Goal: Task Accomplishment & Management: Complete application form

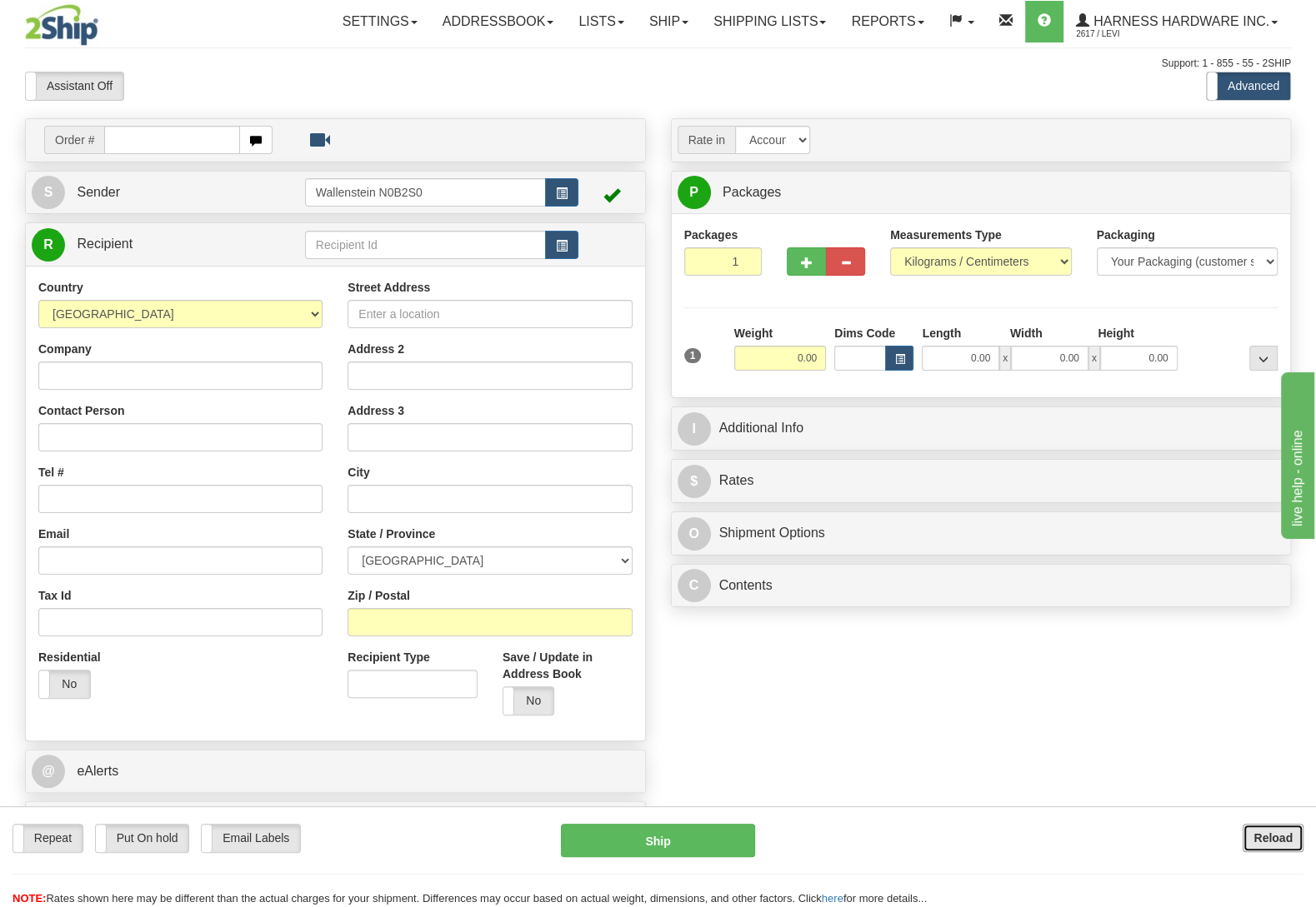
drag, startPoint x: 1249, startPoint y: 832, endPoint x: 1242, endPoint y: 820, distance: 13.9
click at [1249, 832] on button "Reload" at bounding box center [1273, 838] width 61 height 28
click at [349, 250] on input "text" at bounding box center [426, 245] width 241 height 28
type input "B"
click at [396, 241] on input "text" at bounding box center [426, 245] width 241 height 28
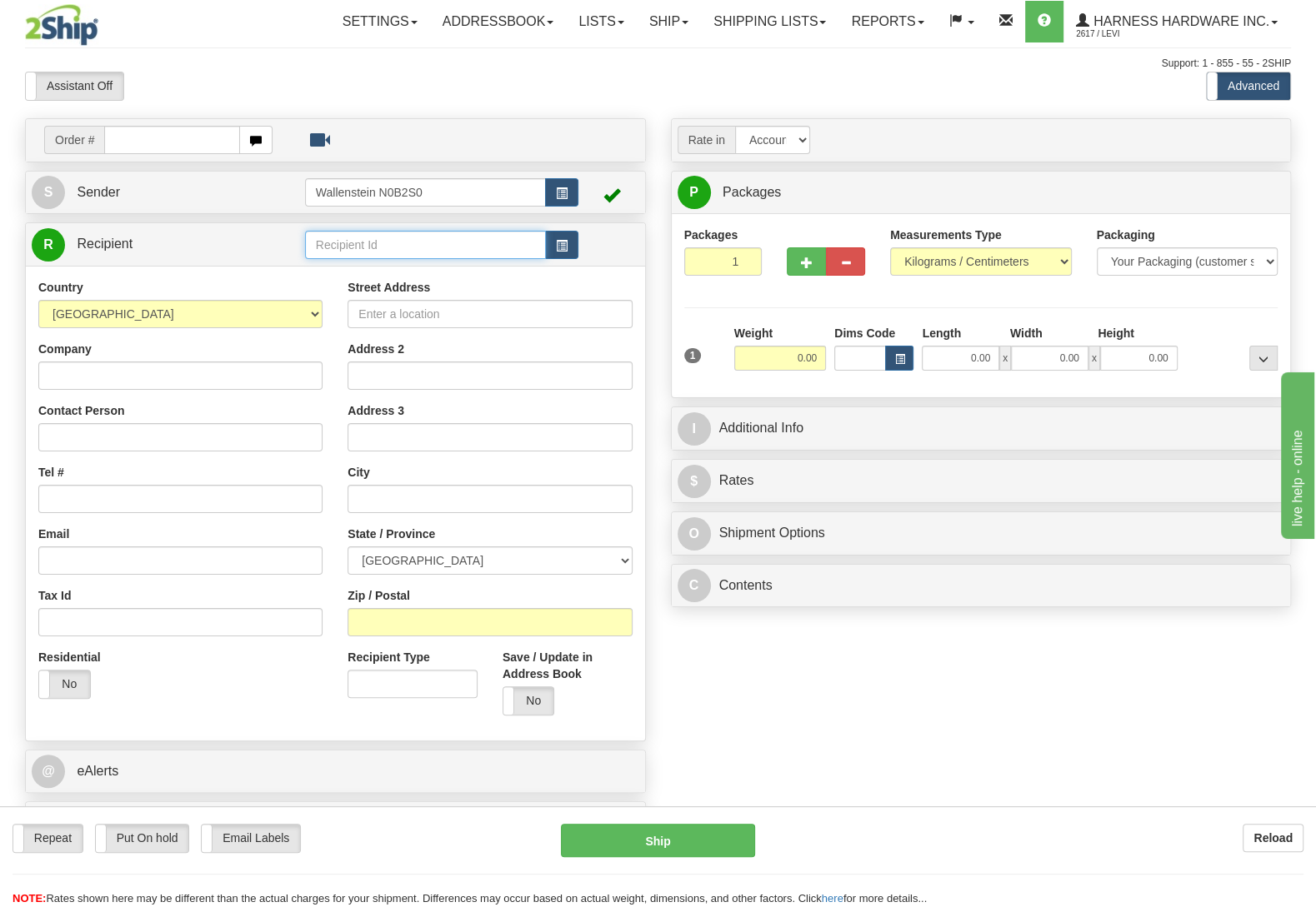
click at [358, 246] on input "text" at bounding box center [426, 245] width 241 height 28
type input "b"
type input "BENL"
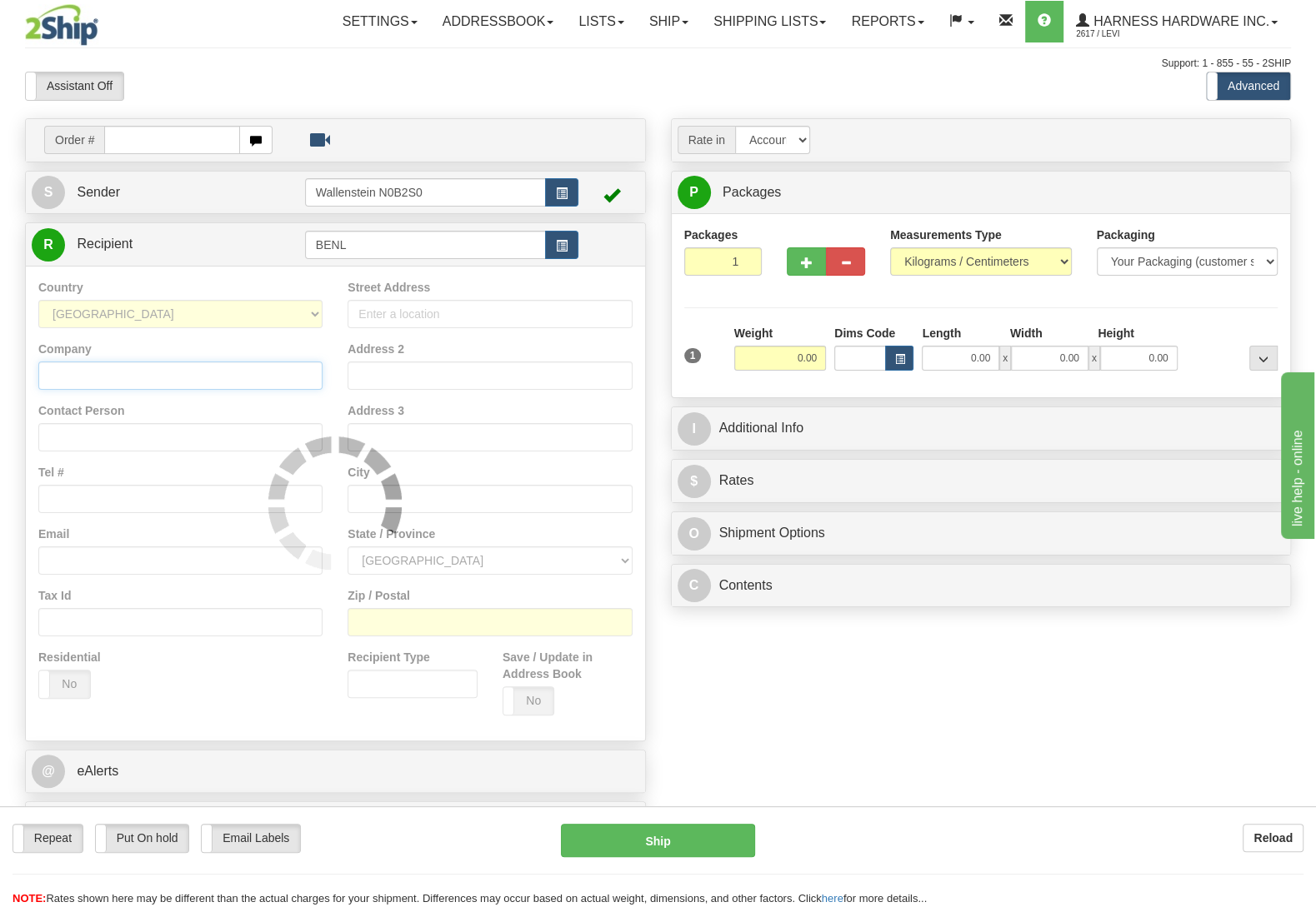
click at [187, 380] on input "Company" at bounding box center [180, 376] width 284 height 28
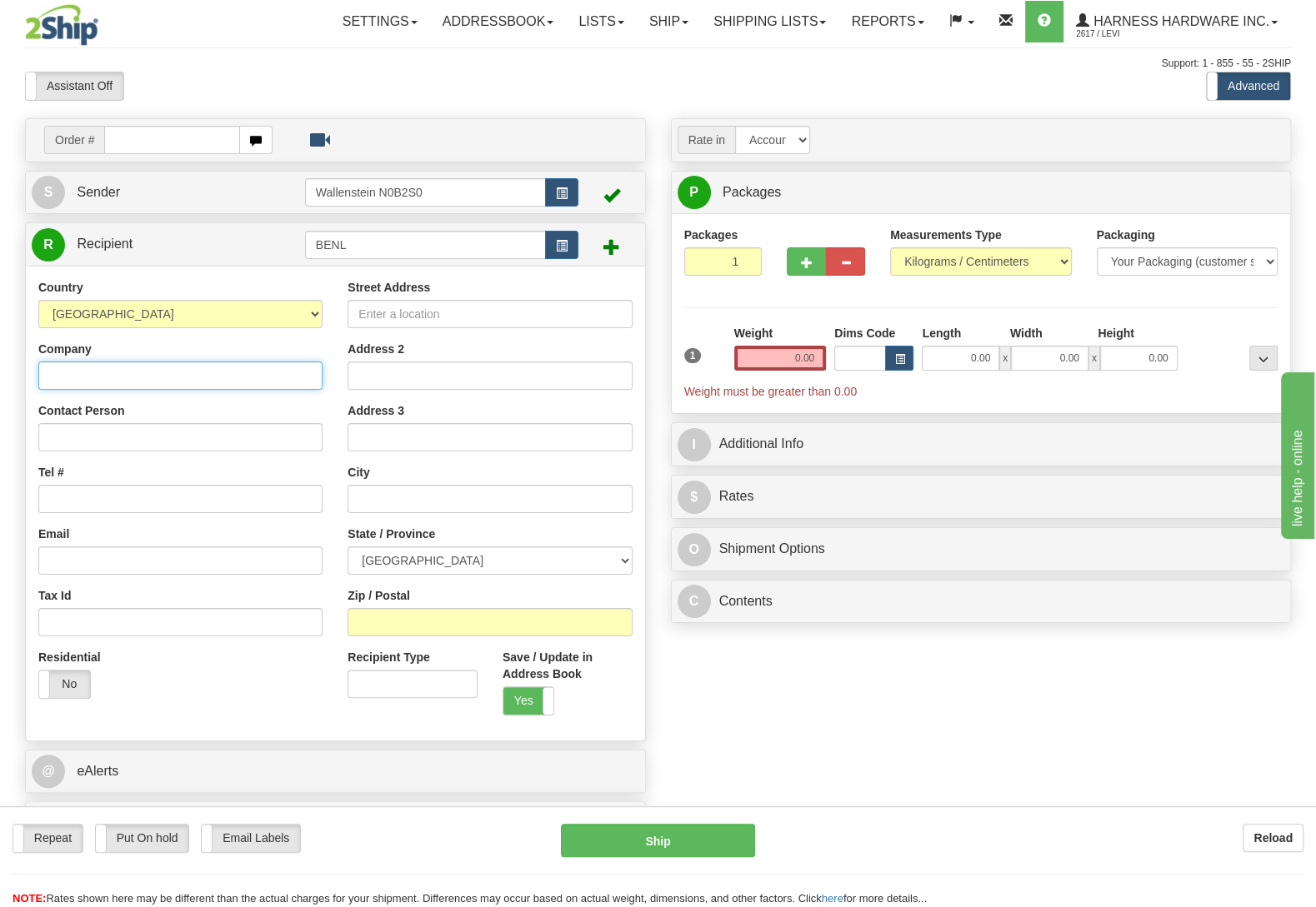
type input "b"
click at [207, 375] on input "Company" at bounding box center [180, 376] width 284 height 28
type input "b"
drag, startPoint x: 134, startPoint y: 376, endPoint x: 41, endPoint y: 379, distance: 93.0
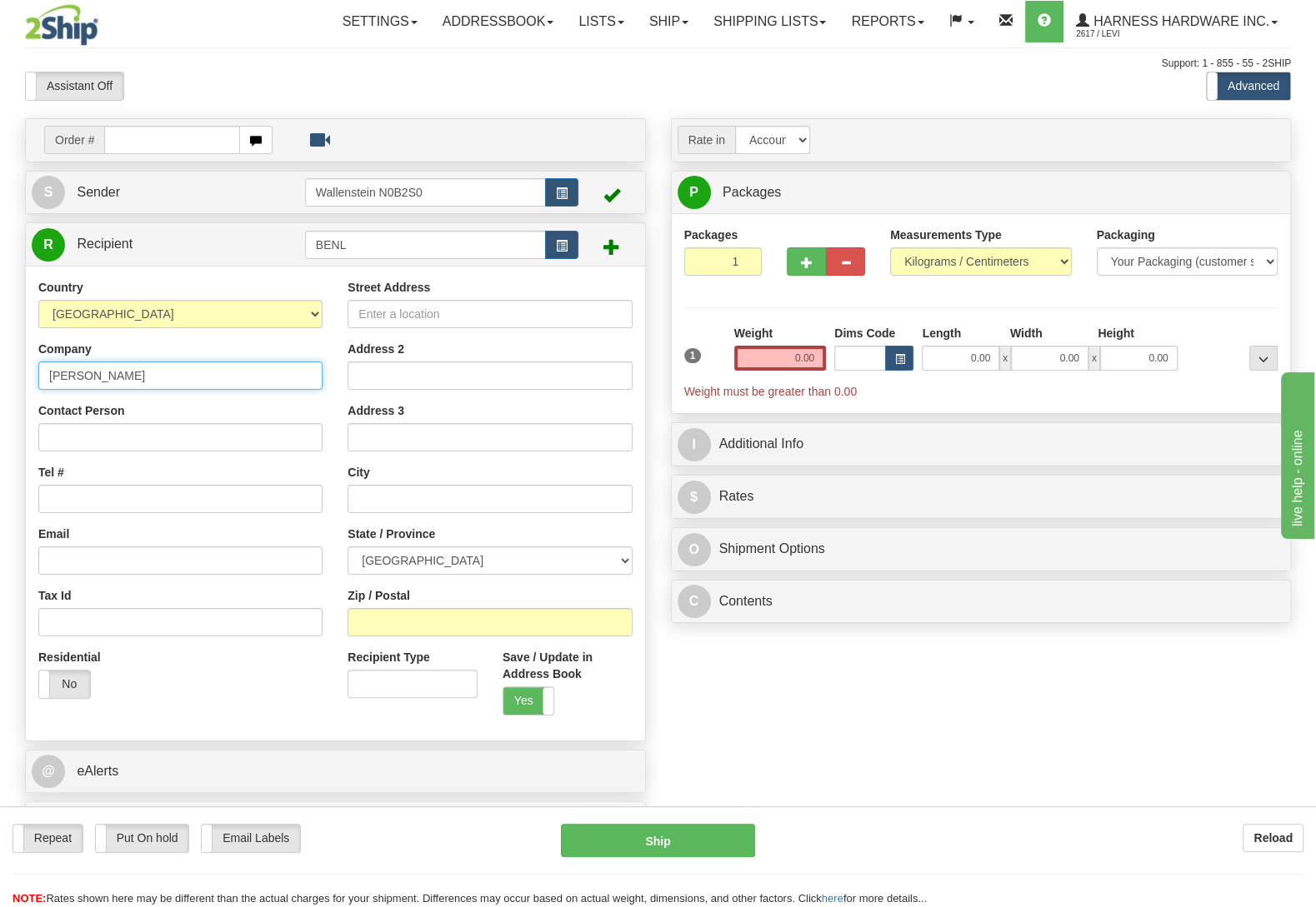
click at [38, 390] on input "Benji M Lahman" at bounding box center [180, 376] width 284 height 28
paste input "Custom Pack Rigging"
type input "Custom Pack Rigging"
paste input "Custom Pack Rigging"
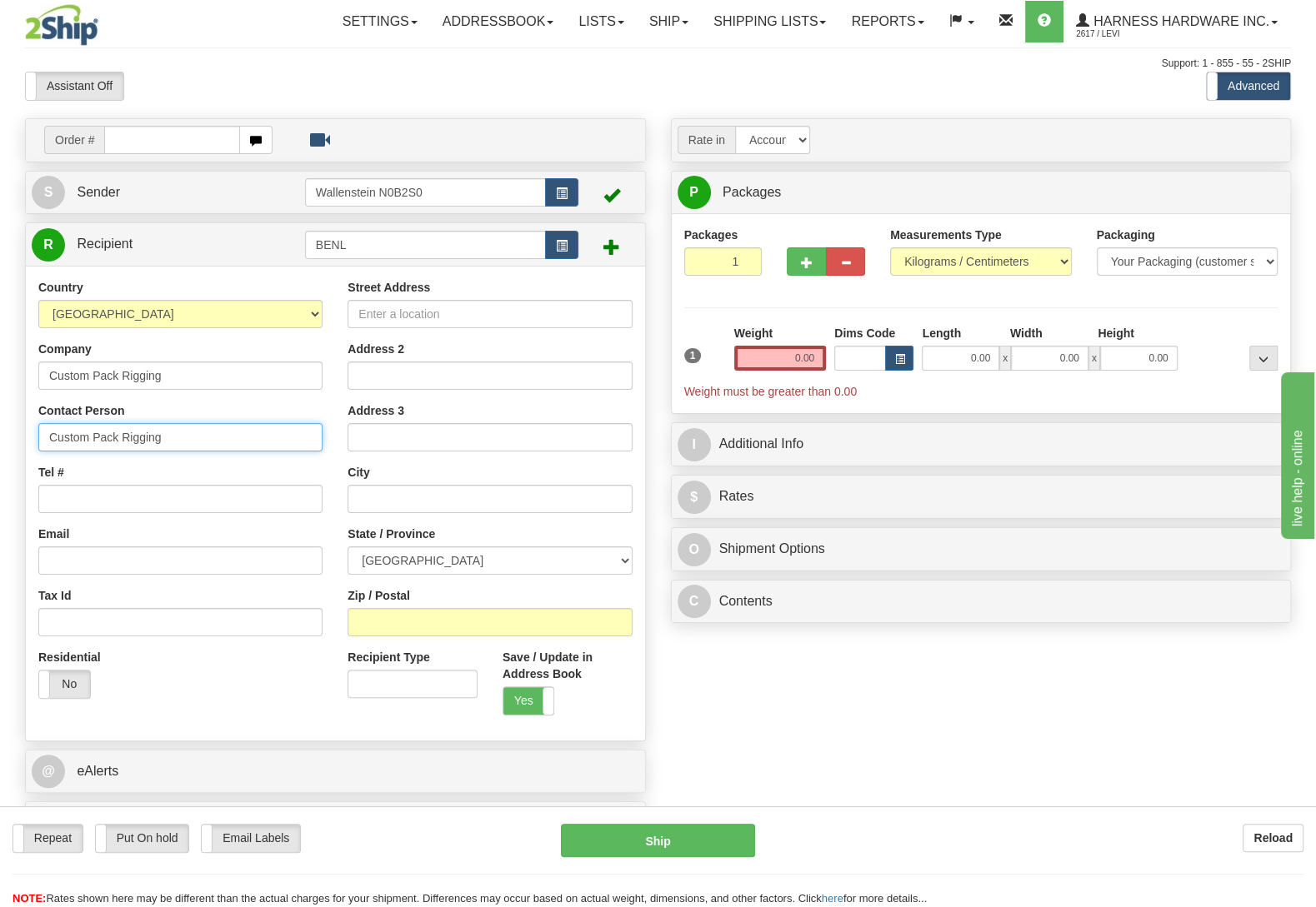
type input "Custom Pack Rigging"
drag, startPoint x: 749, startPoint y: 711, endPoint x: 592, endPoint y: 666, distance: 163.3
click at [749, 711] on div "Order # S Sender" at bounding box center [658, 487] width 1291 height 736
click at [182, 366] on input "Custom Pack Rigging" at bounding box center [180, 376] width 284 height 28
type input "C"
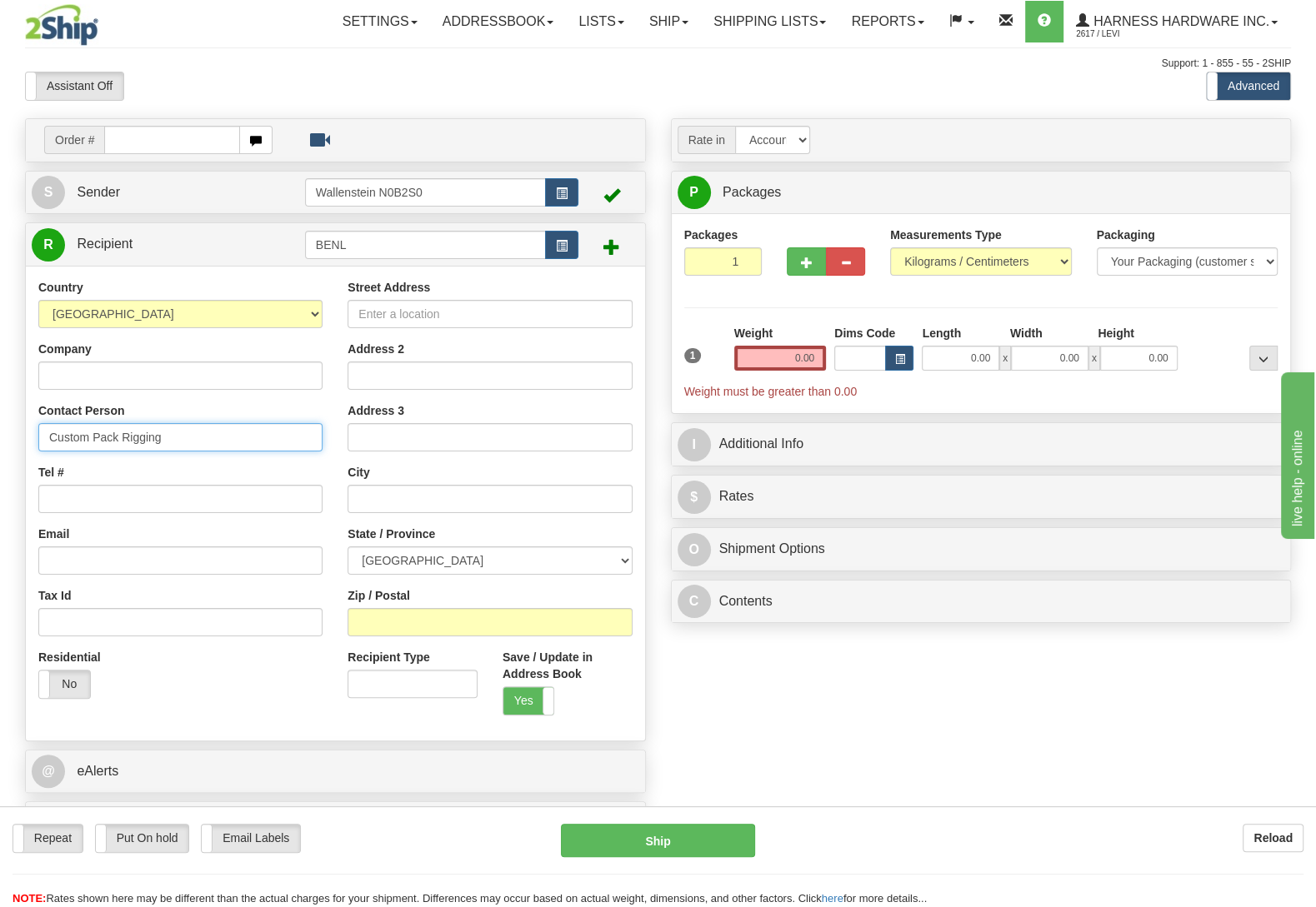
click at [208, 445] on input "Custom Pack Rigging" at bounding box center [180, 437] width 284 height 28
type input "C"
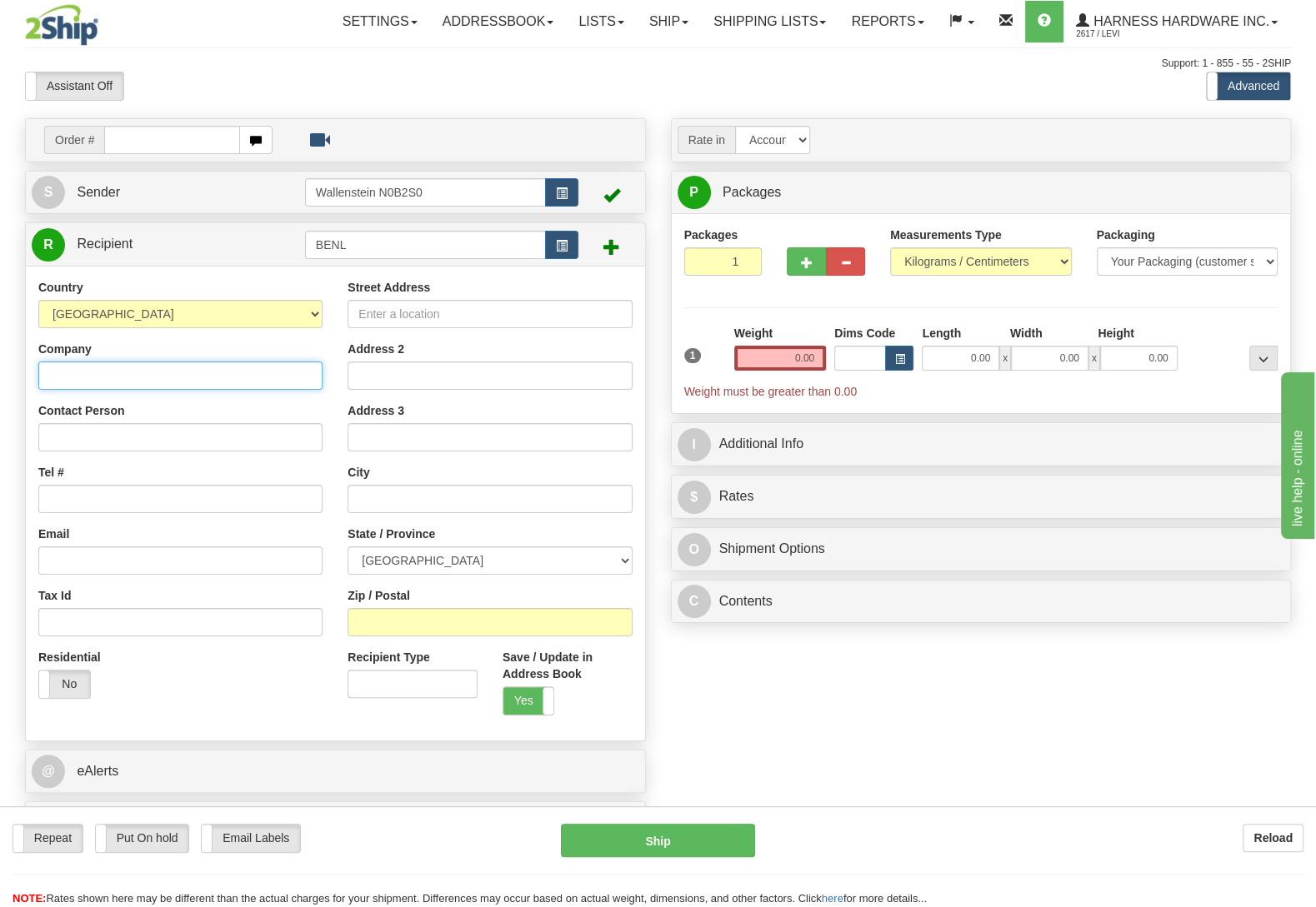
click at [69, 372] on input "Company" at bounding box center [180, 376] width 284 height 28
type input "Benji M Lahmon"
click at [67, 444] on input "Contact Person" at bounding box center [180, 437] width 284 height 28
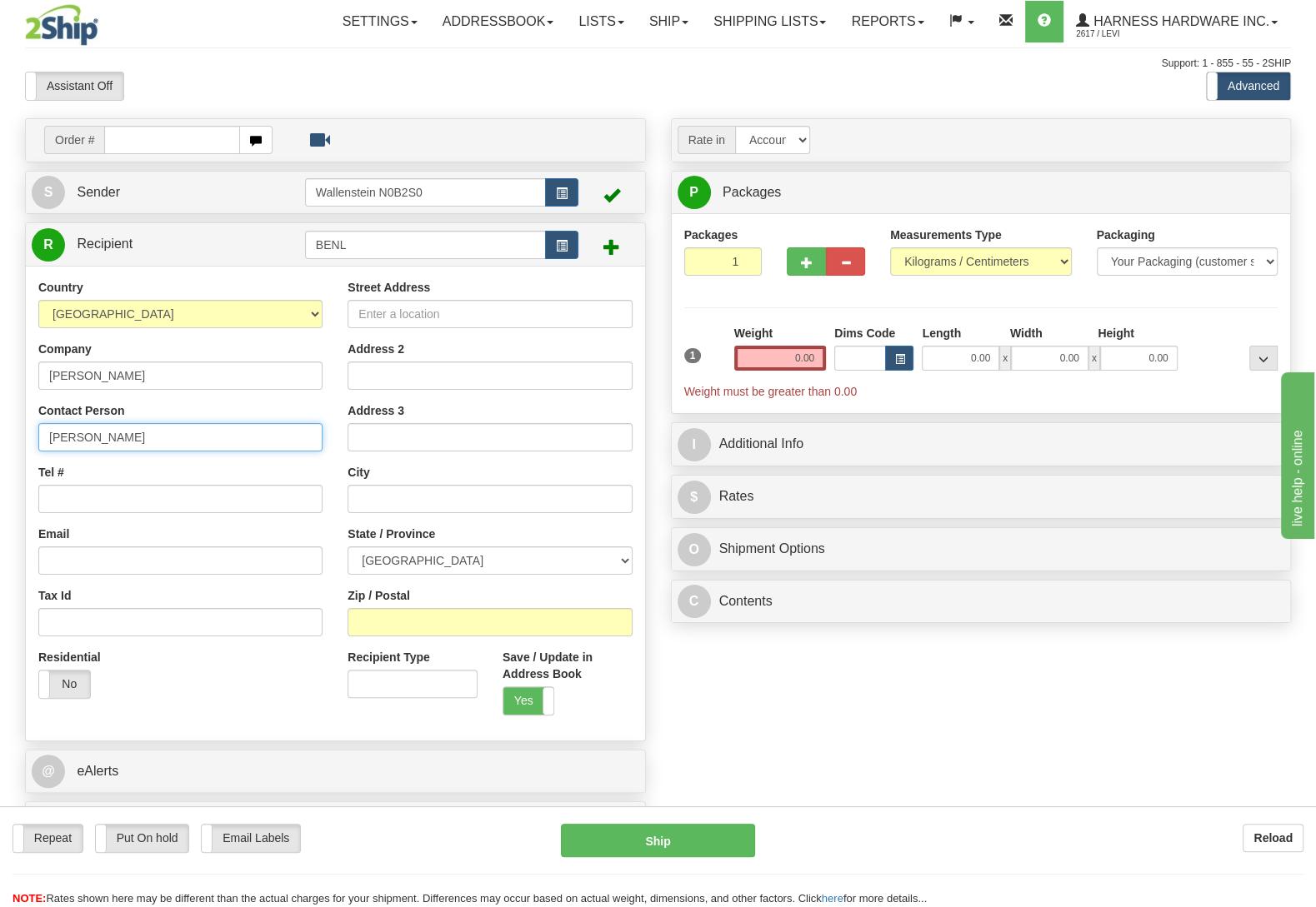
type input "Benji M Lahmon"
click at [378, 620] on input "Zip / Postal" at bounding box center [489, 622] width 284 height 28
type input "N0B 2A0"
click at [709, 678] on div "Order # S Sender" at bounding box center [658, 487] width 1291 height 736
type input "LINWOOD"
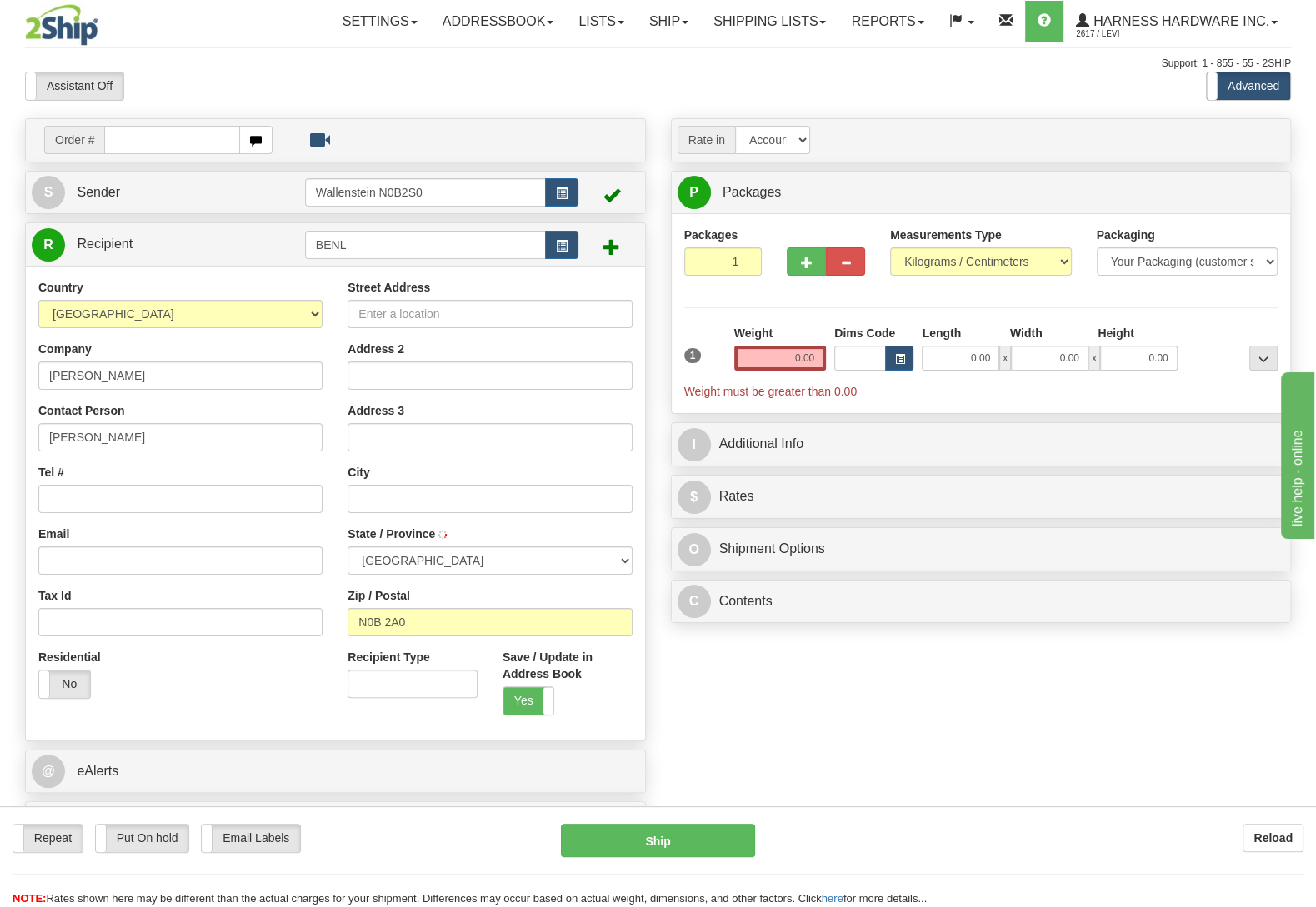
select select "ON"
click at [389, 327] on input "Street Address" at bounding box center [489, 314] width 284 height 28
type input "5434 Schummer Line"
drag, startPoint x: 792, startPoint y: 676, endPoint x: 790, endPoint y: 654, distance: 22.1
click at [790, 676] on div "Order # S Sender" at bounding box center [658, 487] width 1291 height 736
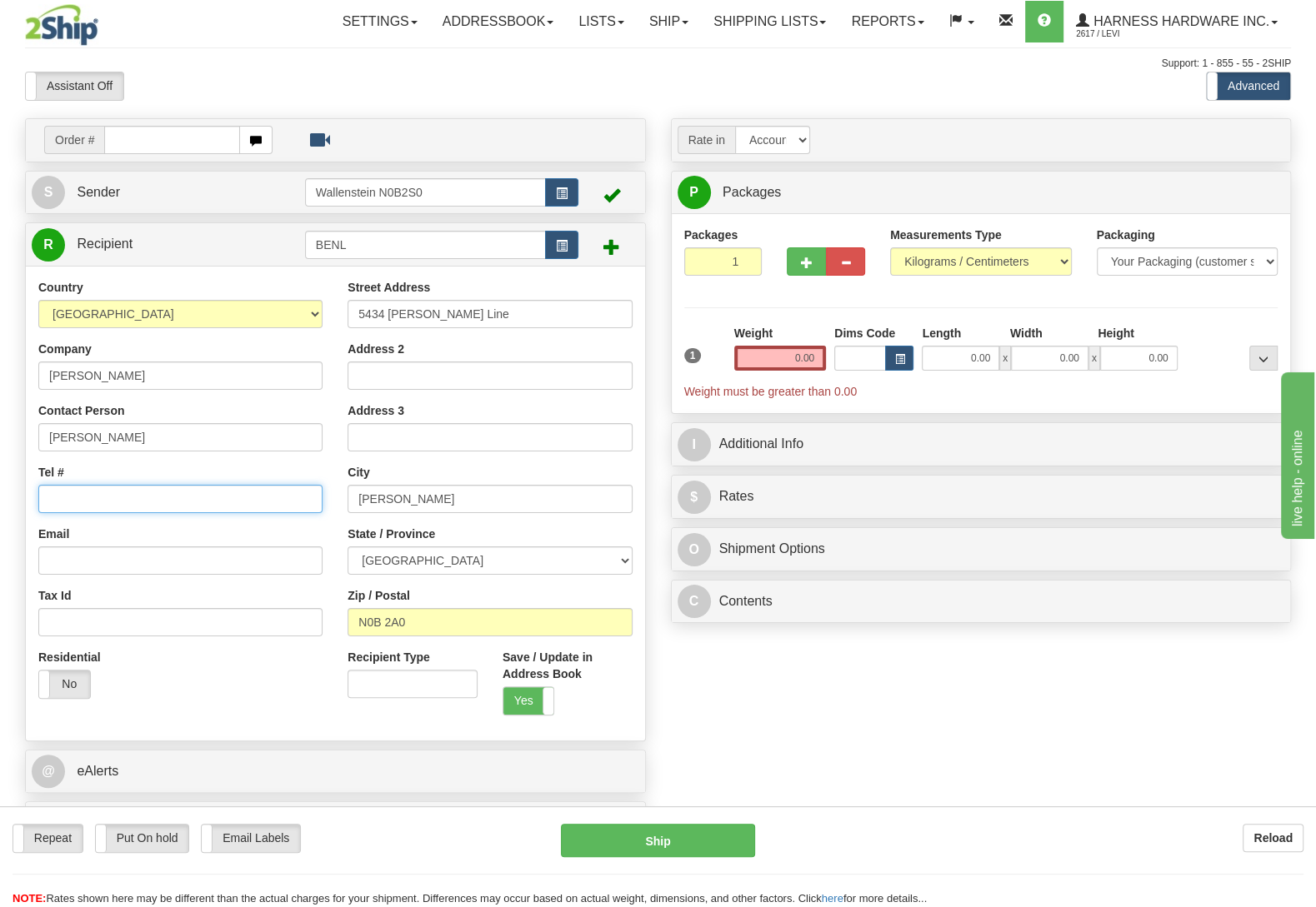
click at [199, 500] on input "Tel #" at bounding box center [180, 499] width 284 height 28
type input "(519)778-4016"
click at [855, 695] on div "Order # S Sender" at bounding box center [658, 487] width 1291 height 736
click at [804, 354] on input "0.00" at bounding box center [781, 358] width 92 height 25
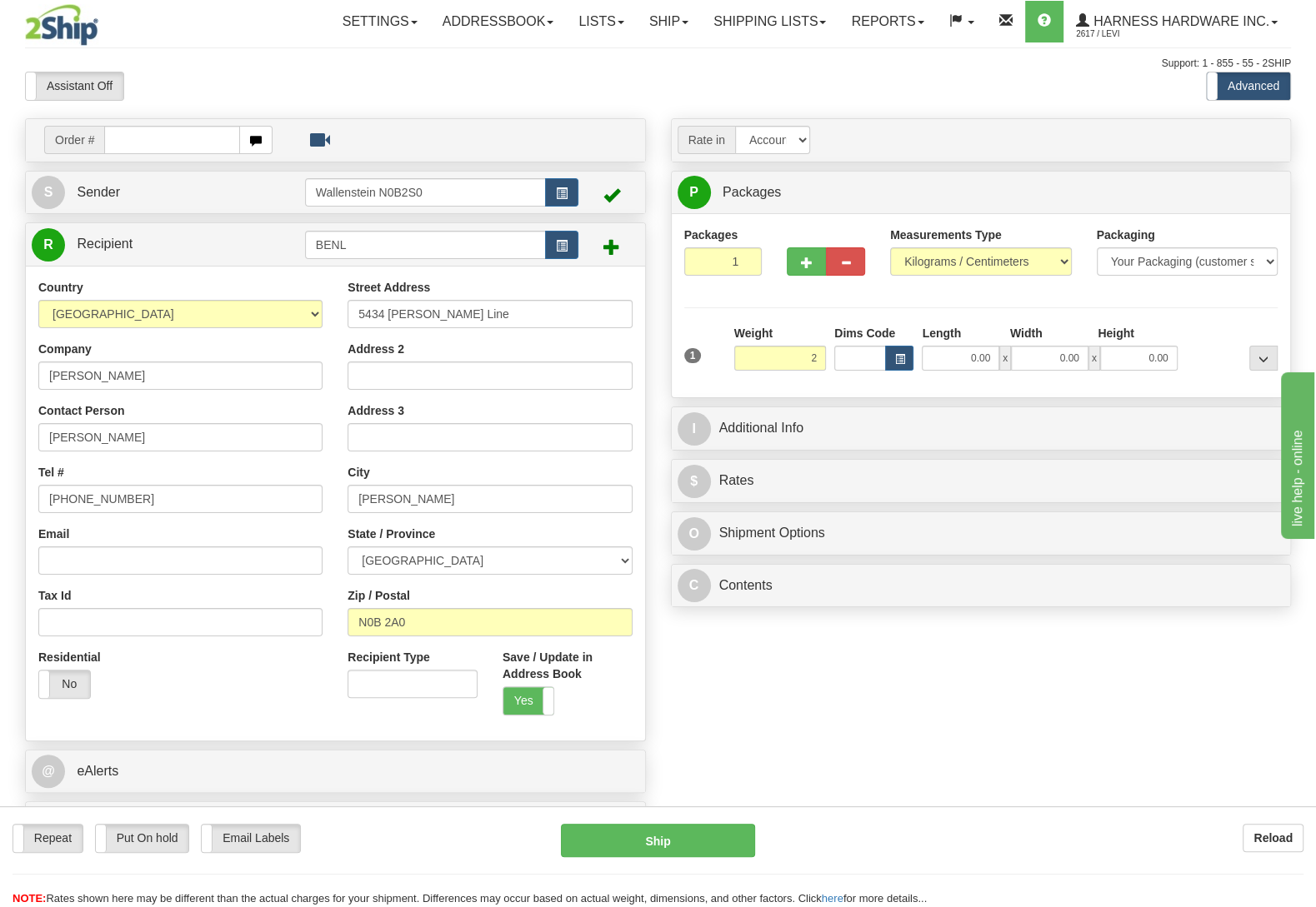
type input "2.00"
click at [1200, 336] on div at bounding box center [1231, 348] width 100 height 46
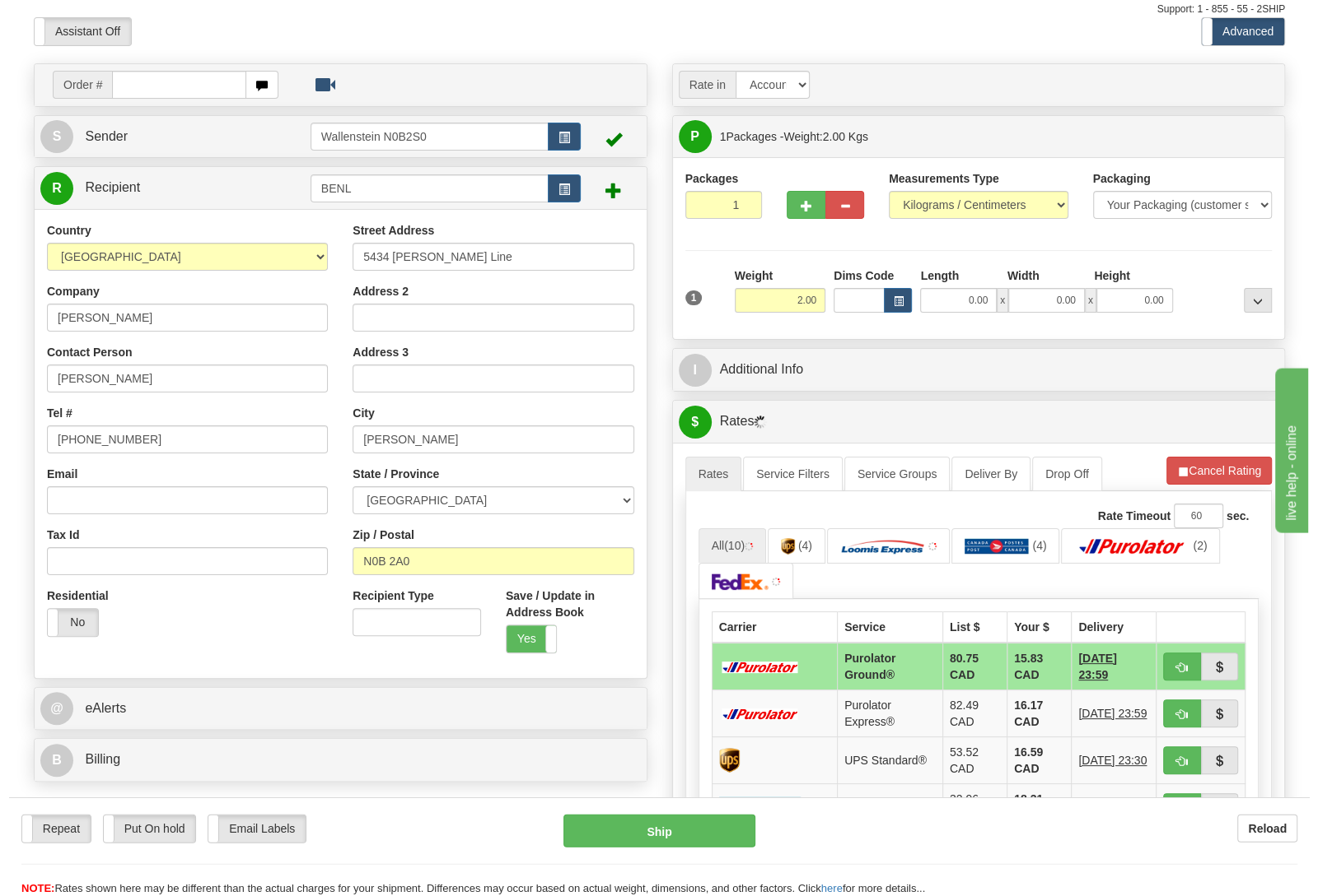
scroll to position [173, 0]
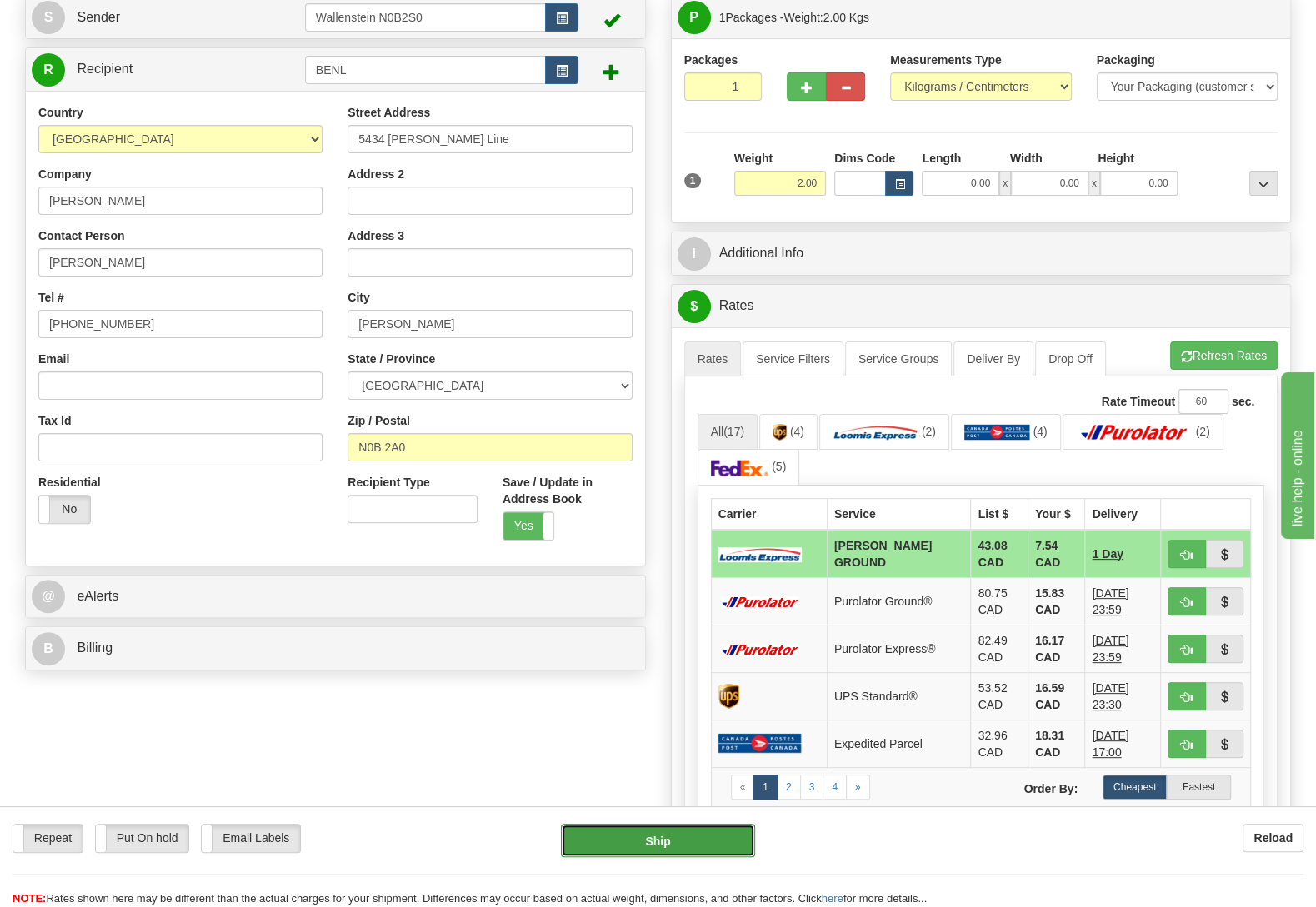
click at [678, 827] on button "Ship" at bounding box center [658, 841] width 194 height 34
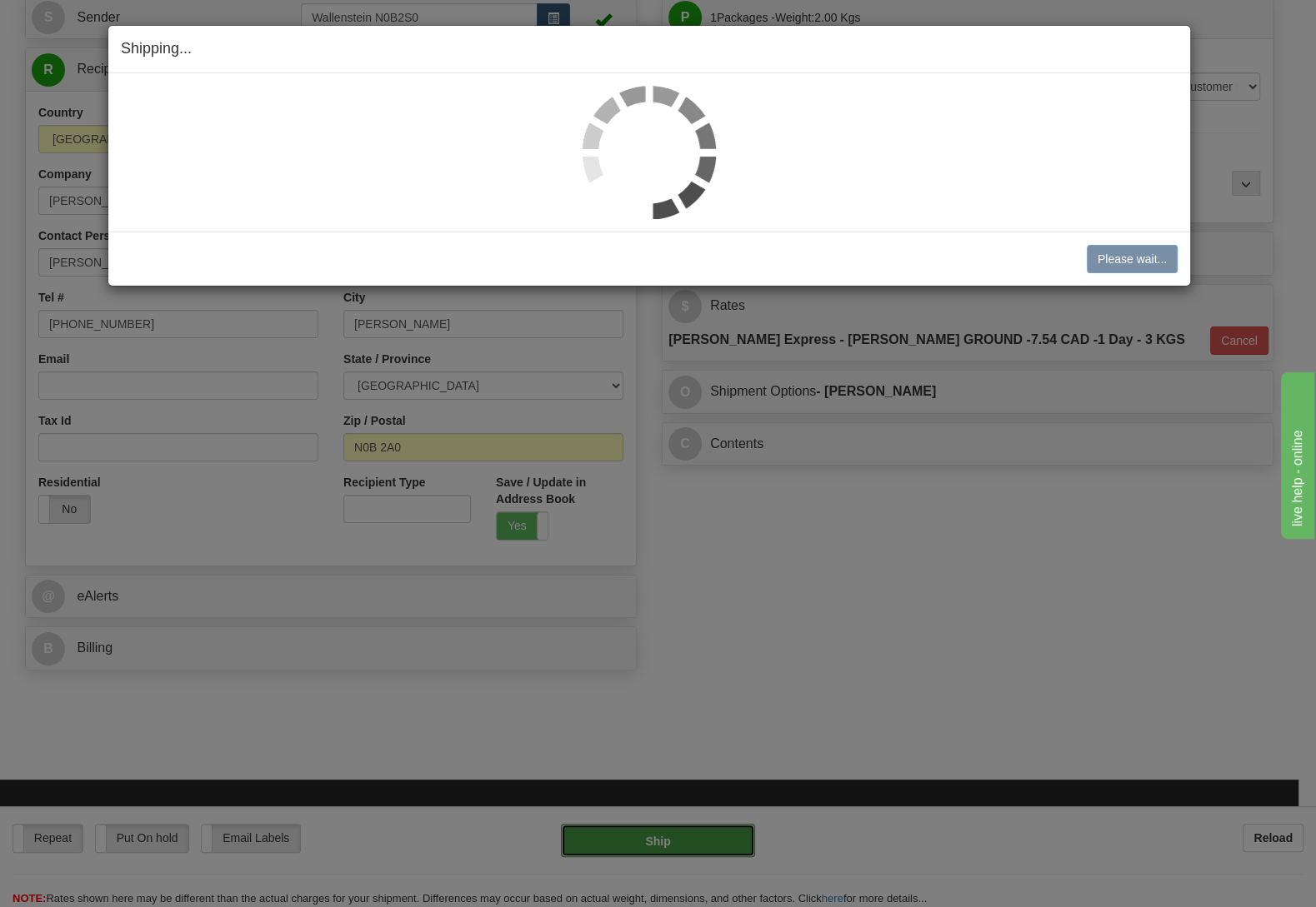
type input "DD"
